Goal: Find specific page/section: Find specific page/section

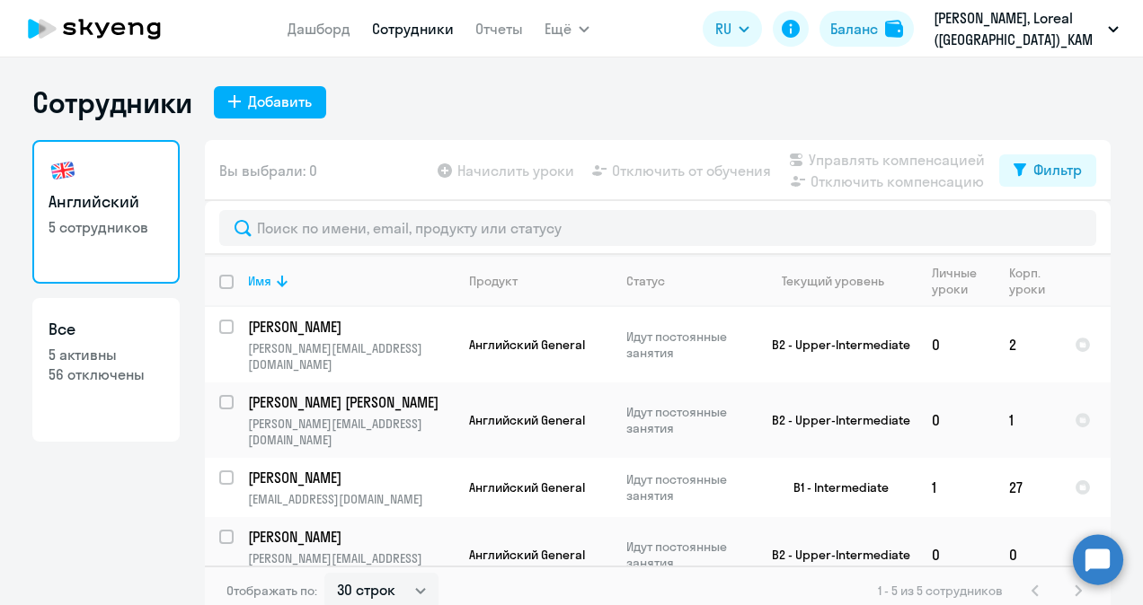
select select "30"
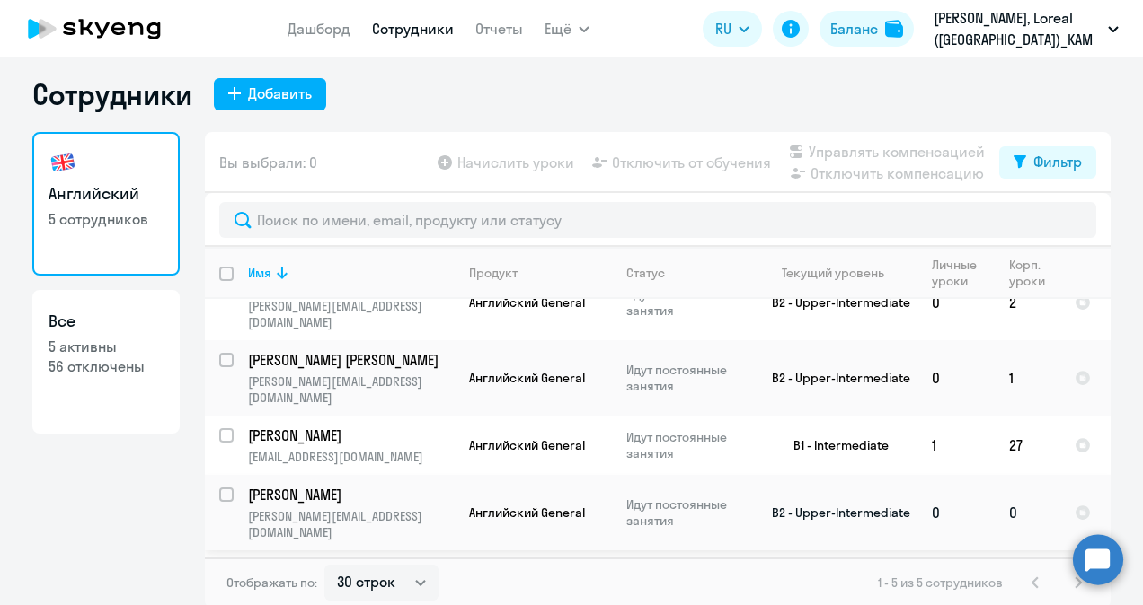
scroll to position [11, 0]
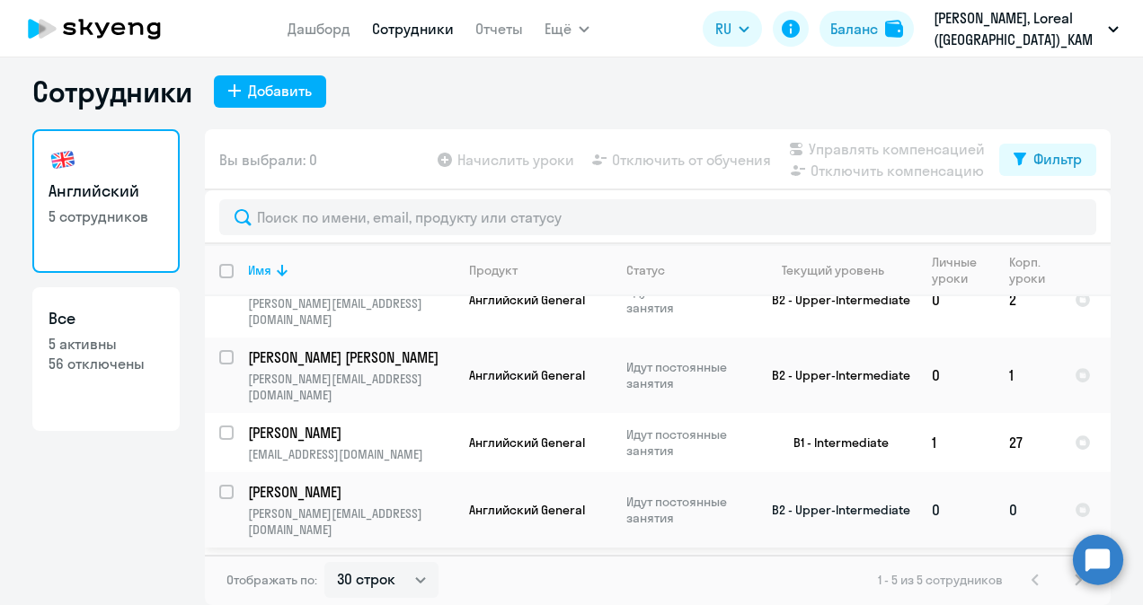
click at [309, 482] on p "[PERSON_NAME]" at bounding box center [349, 492] width 203 height 20
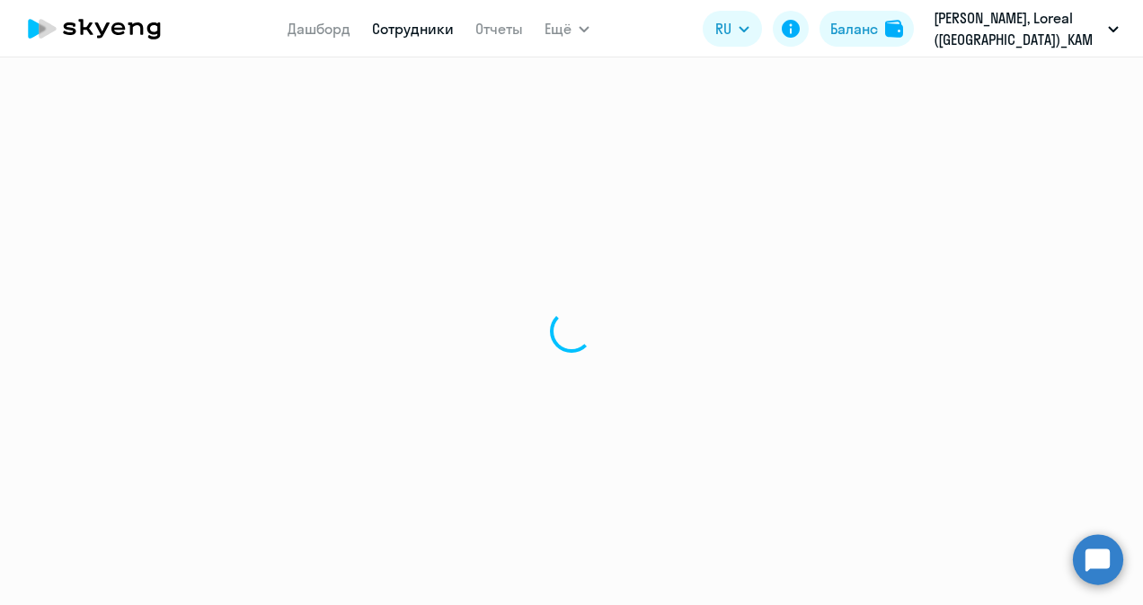
select select "english"
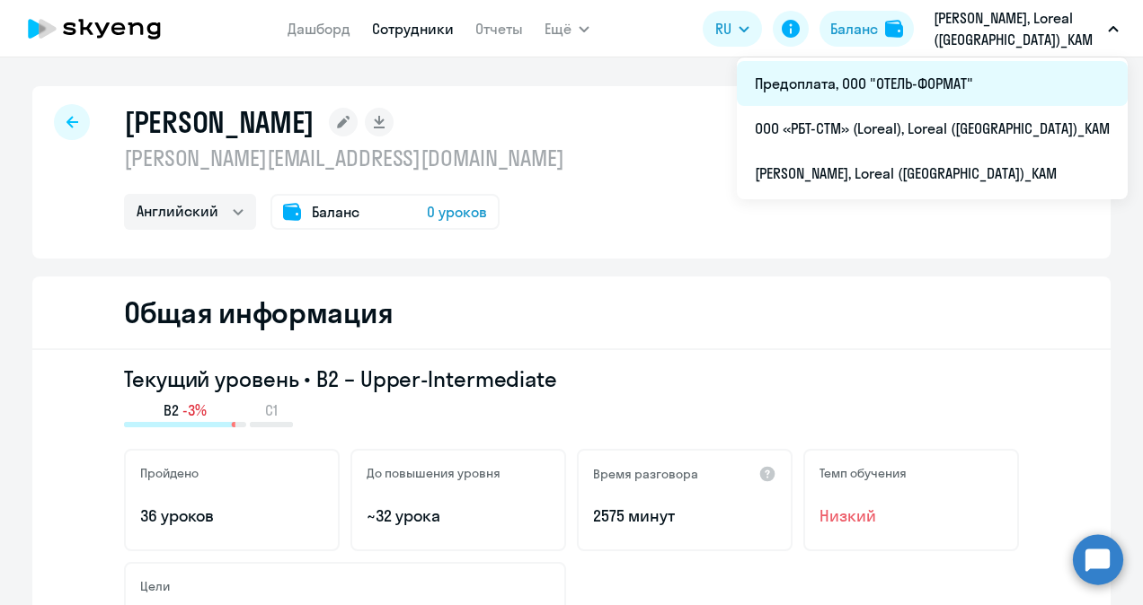
click at [993, 78] on li "Предоплата, ООО "ОТЕЛЬ-ФОРМАТ"" at bounding box center [932, 83] width 391 height 45
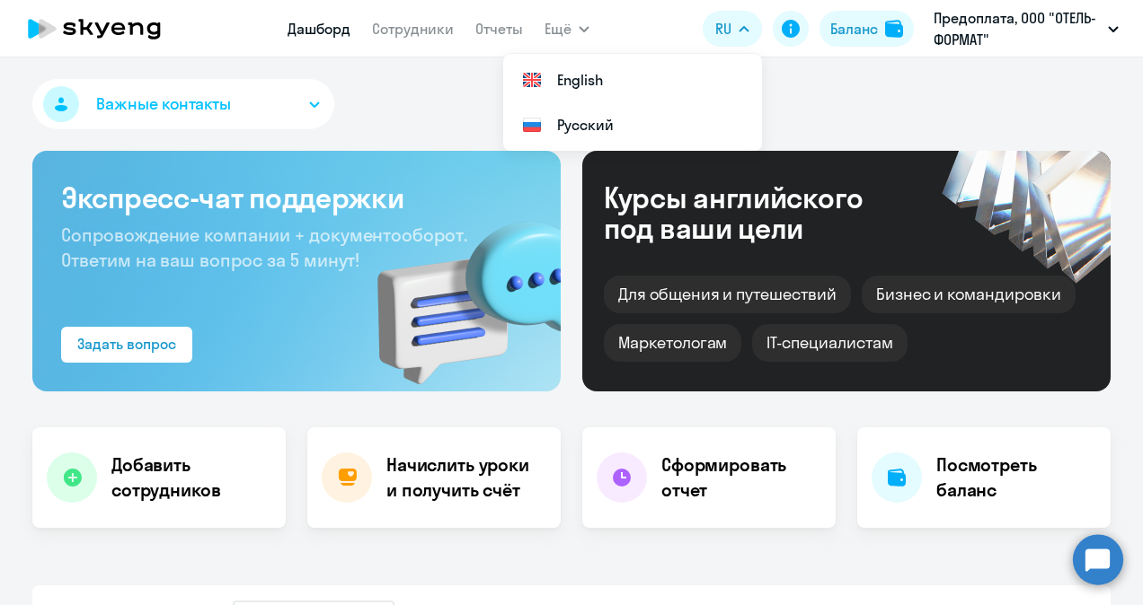
select select "30"
